Goal: Information Seeking & Learning: Learn about a topic

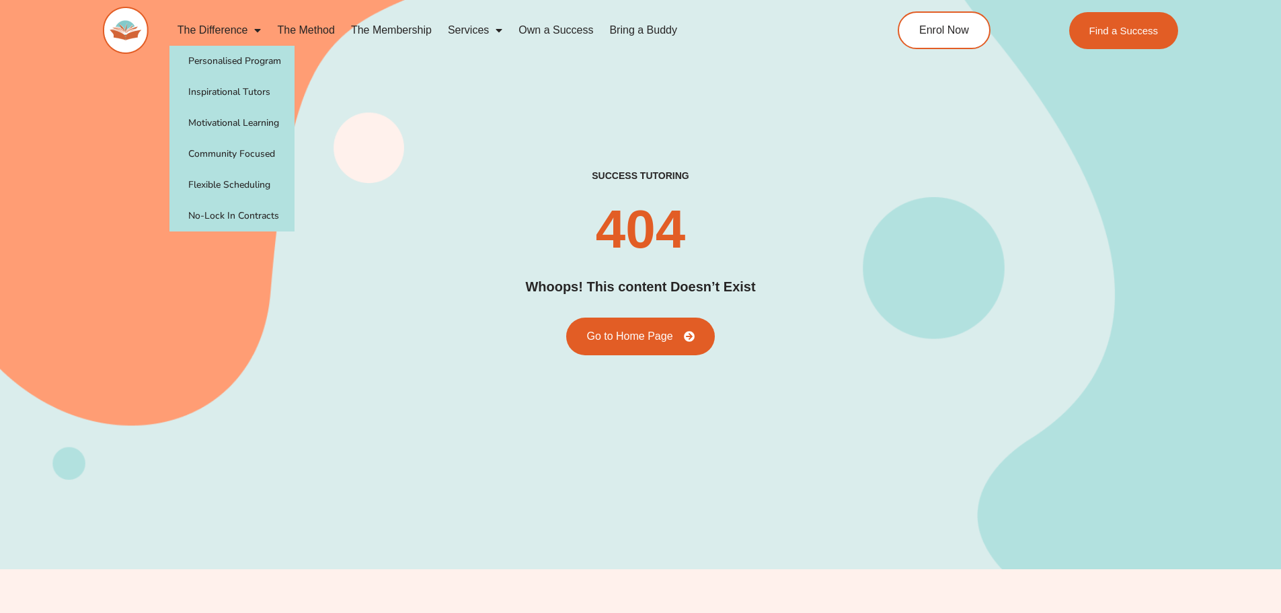
click at [218, 24] on link "The Difference" at bounding box center [220, 30] width 100 height 31
click at [255, 30] on span "Menu" at bounding box center [254, 30] width 13 height 24
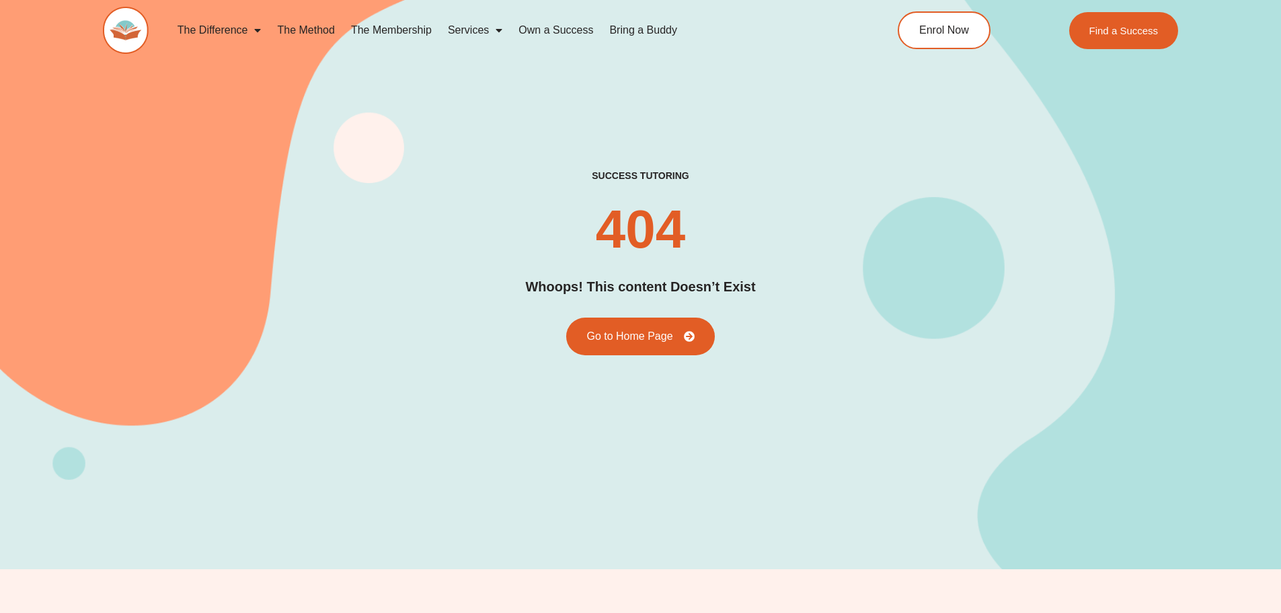
click at [255, 30] on span "Menu" at bounding box center [254, 30] width 13 height 24
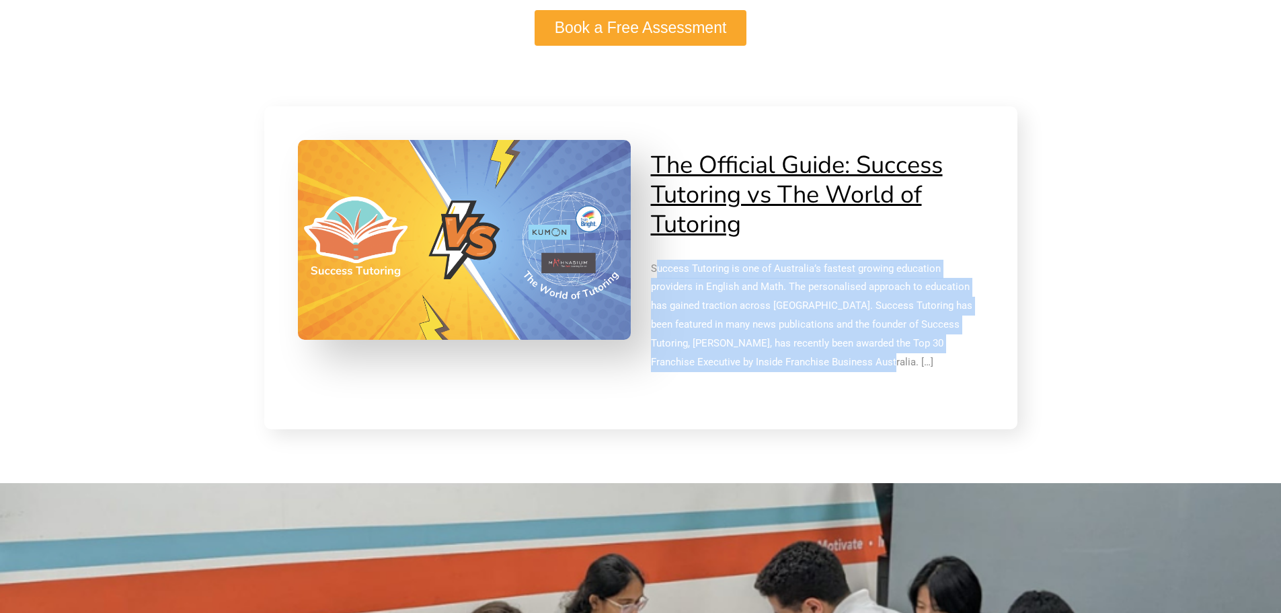
drag, startPoint x: 671, startPoint y: 276, endPoint x: 739, endPoint y: 367, distance: 113.8
click at [739, 367] on p "Success Tutoring is one of Australia’s fastest growing education providers in E…" at bounding box center [817, 316] width 333 height 112
click at [740, 364] on p "Success Tutoring is one of Australia’s fastest growing education providers in E…" at bounding box center [817, 316] width 333 height 112
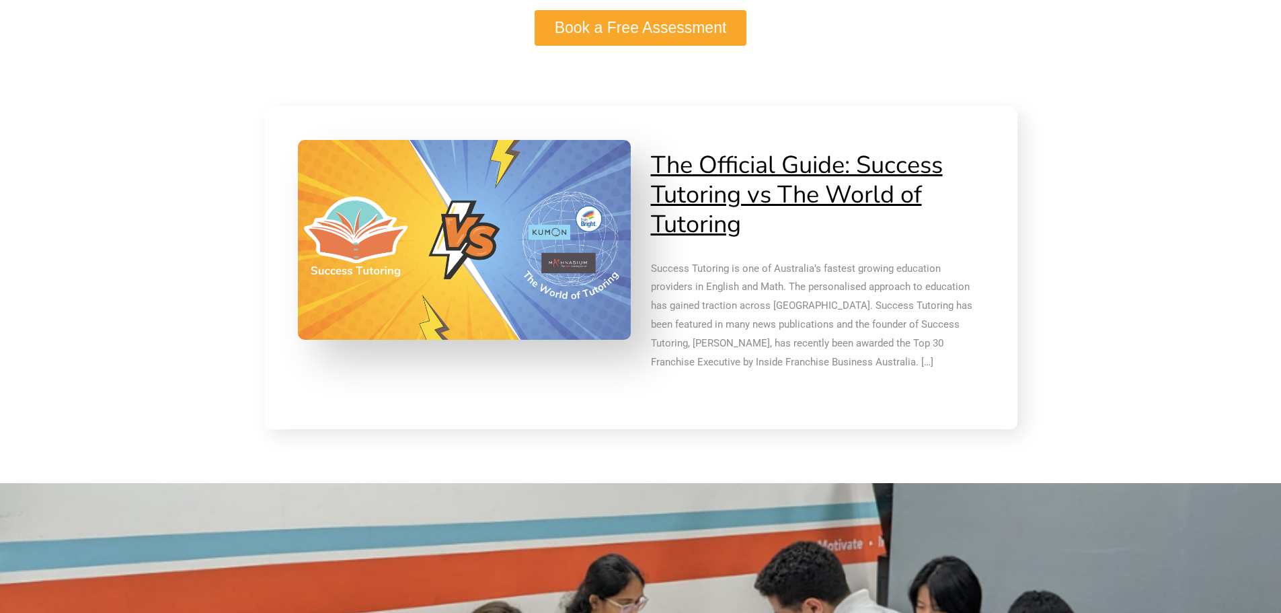
click at [738, 368] on p "Success Tutoring is one of Australia’s fastest growing education providers in E…" at bounding box center [817, 316] width 333 height 112
click at [733, 367] on p "Success Tutoring is one of Australia’s fastest growing education providers in E…" at bounding box center [817, 316] width 333 height 112
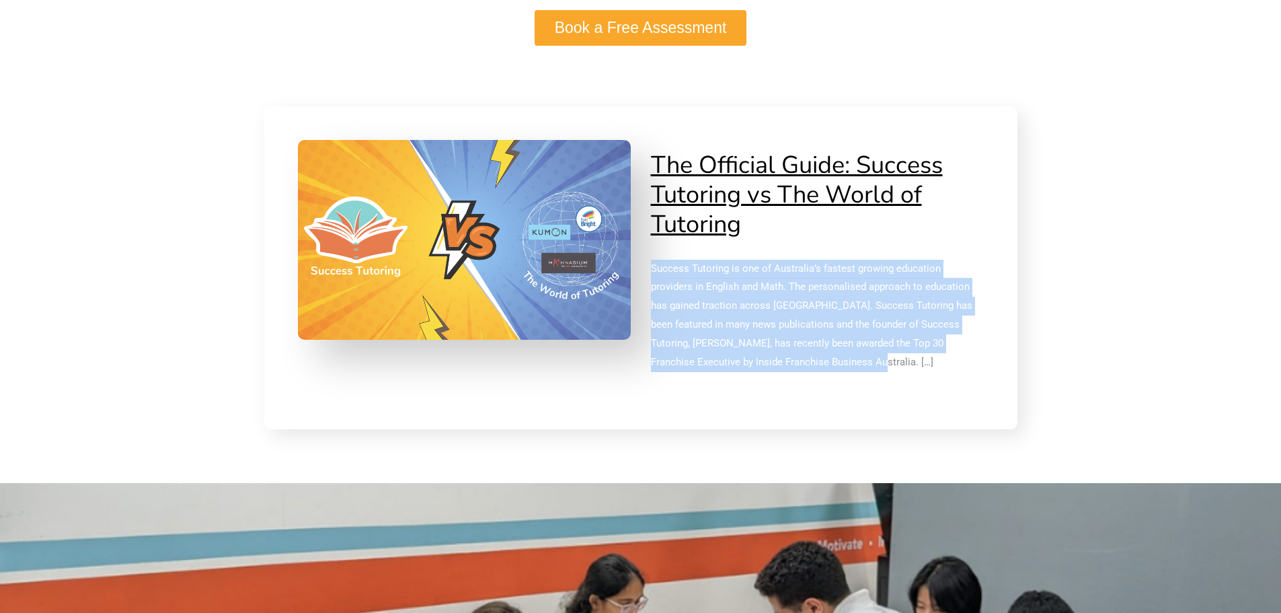
drag, startPoint x: 732, startPoint y: 367, endPoint x: 653, endPoint y: 278, distance: 119.1
click at [653, 278] on p "Success Tutoring is one of Australia’s fastest growing education providers in E…" at bounding box center [817, 316] width 333 height 112
copy p "Success Tutoring is one of Australia’s fastest growing education providers in E…"
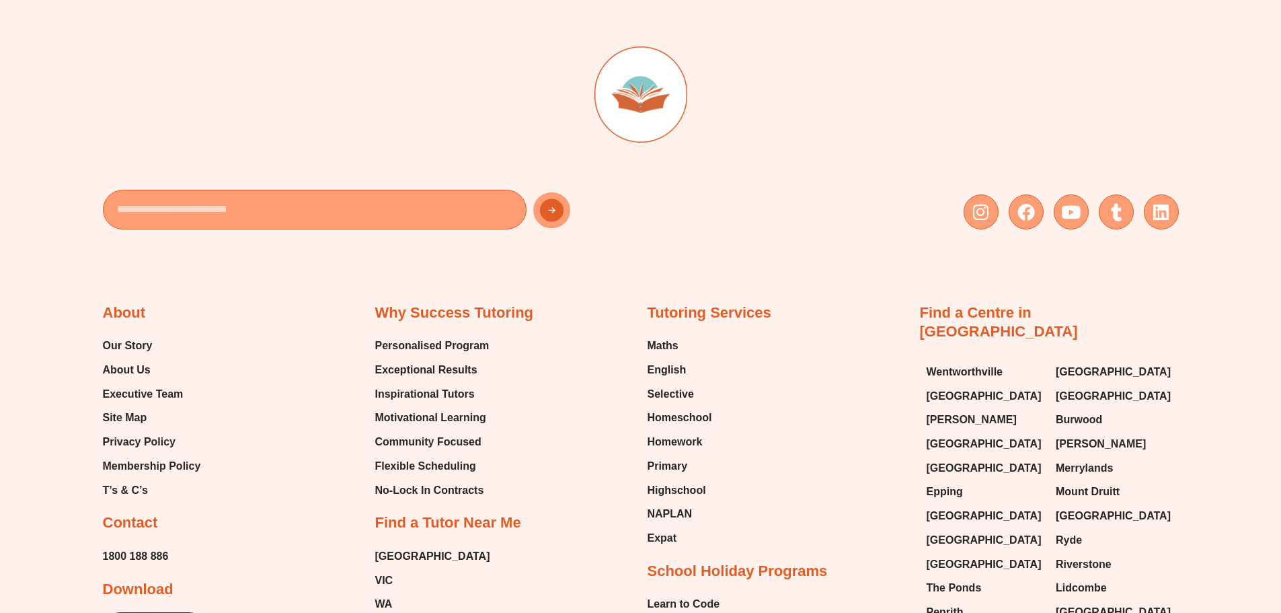
scroll to position [807, 0]
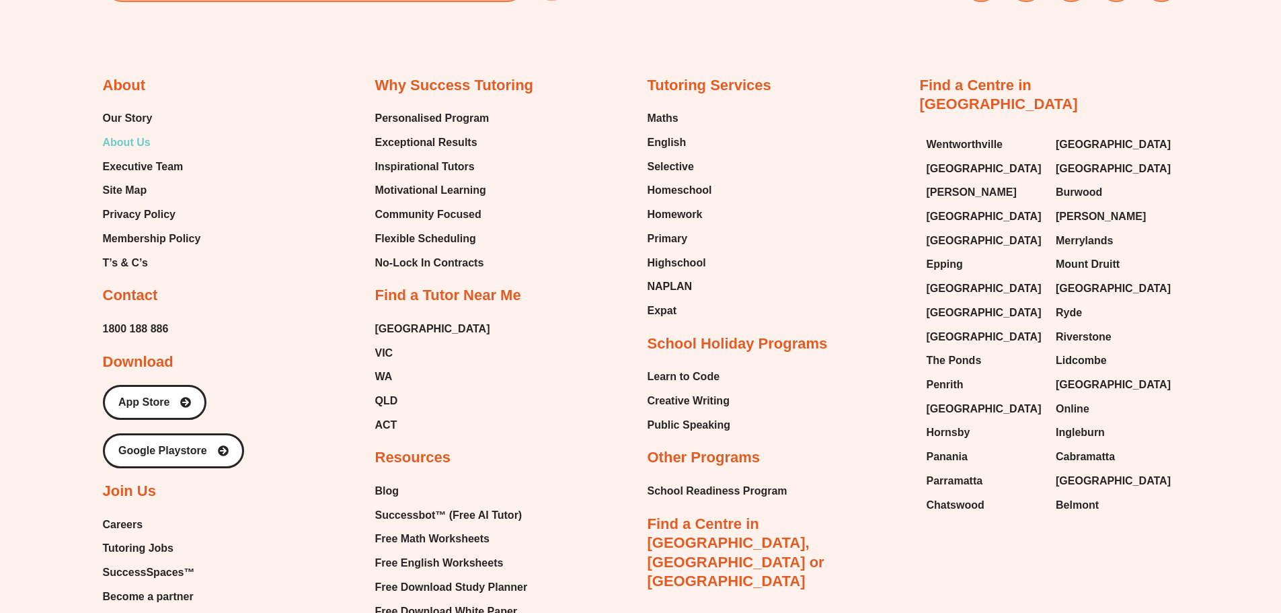
click at [118, 139] on span "About Us" at bounding box center [127, 143] width 48 height 20
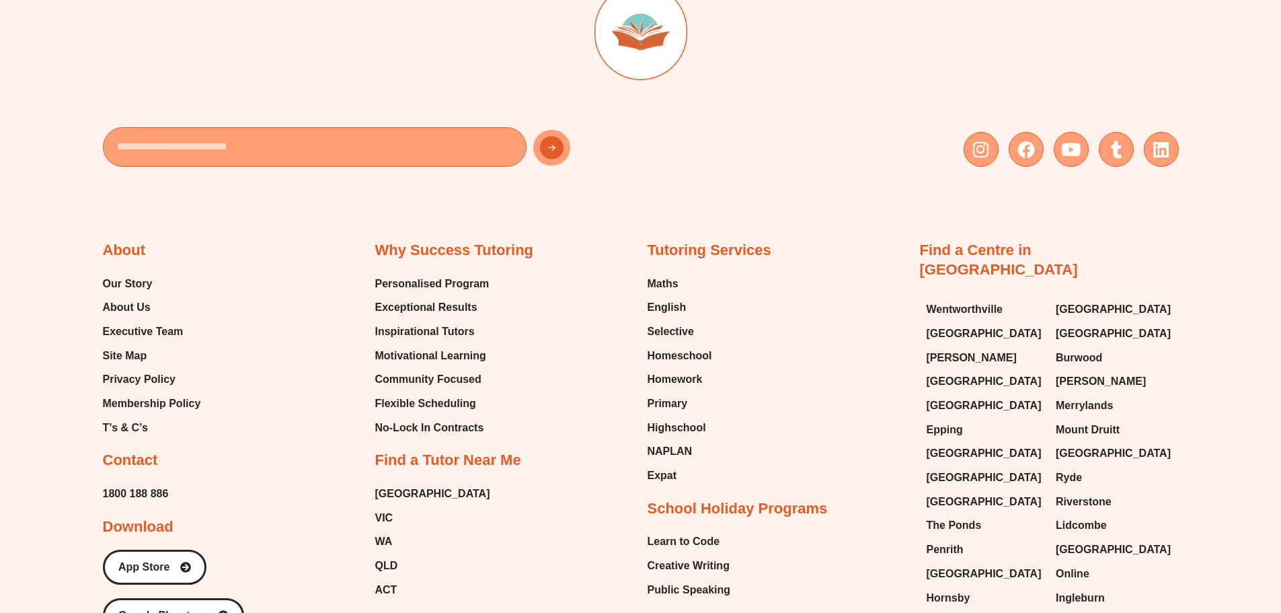
scroll to position [3090, 0]
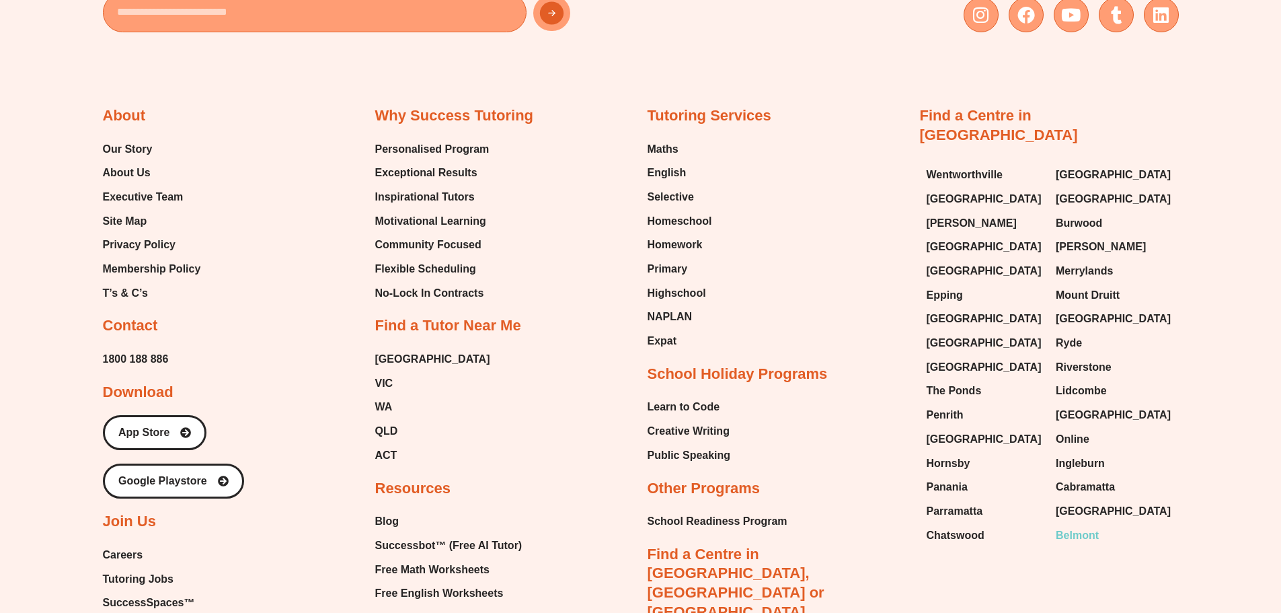
click at [1065, 525] on span "Belmont" at bounding box center [1077, 535] width 43 height 20
